Goal: Information Seeking & Learning: Learn about a topic

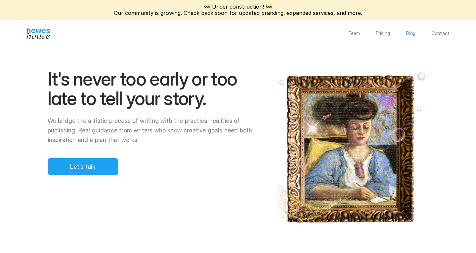
click at [414, 31] on p "Blog" at bounding box center [411, 33] width 10 height 5
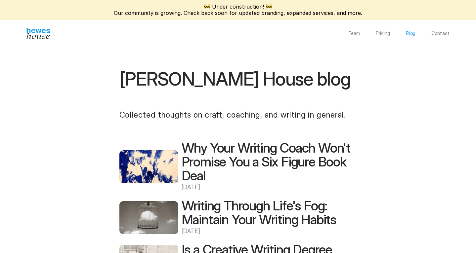
click at [414, 31] on p "Blog" at bounding box center [411, 33] width 10 height 5
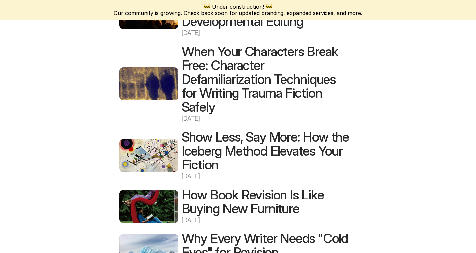
scroll to position [445, 0]
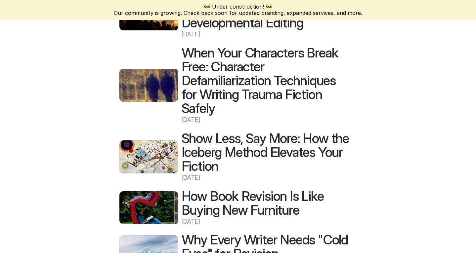
click at [221, 153] on h2 "Show Less, Say More: How the Iceberg Method Elevates Your Fiction" at bounding box center [266, 153] width 169 height 42
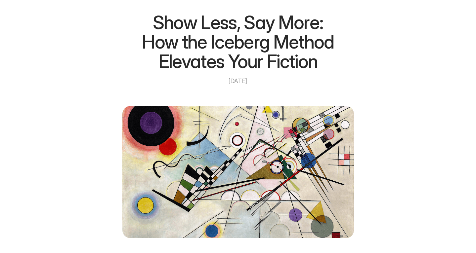
scroll to position [74, 0]
